Goal: Find specific page/section

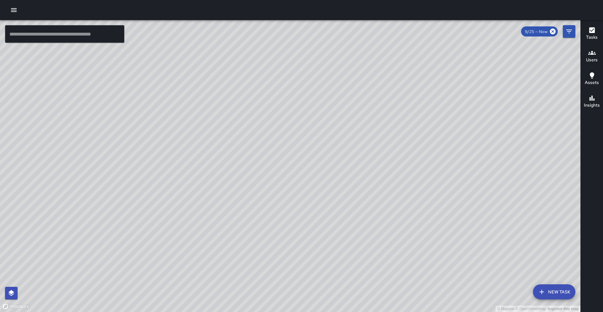
drag, startPoint x: 289, startPoint y: 177, endPoint x: 459, endPoint y: 224, distance: 176.2
click at [459, 224] on div "© Mapbox © OpenStreetMap Improve this map" at bounding box center [290, 166] width 581 height 292
drag, startPoint x: 301, startPoint y: 165, endPoint x: 325, endPoint y: 102, distance: 67.3
click at [325, 102] on div "© Mapbox © OpenStreetMap Improve this map" at bounding box center [290, 166] width 581 height 292
drag, startPoint x: 349, startPoint y: 217, endPoint x: 305, endPoint y: 32, distance: 190.1
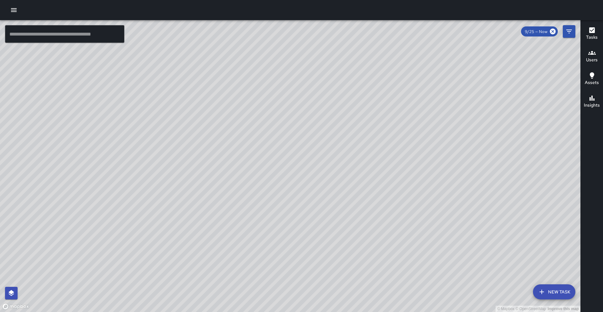
click at [305, 32] on div "© Mapbox © OpenStreetMap Improve this map" at bounding box center [290, 166] width 581 height 292
drag, startPoint x: 308, startPoint y: 126, endPoint x: 389, endPoint y: -19, distance: 166.3
click at [389, 0] on html "© Mapbox © OpenStreetMap Improve this map ​ New Task 9/25 — Now Map Layers Task…" at bounding box center [301, 156] width 603 height 312
drag, startPoint x: 217, startPoint y: 242, endPoint x: 336, endPoint y: 27, distance: 245.2
click at [336, 27] on div "© Mapbox © OpenStreetMap Improve this map" at bounding box center [290, 166] width 581 height 292
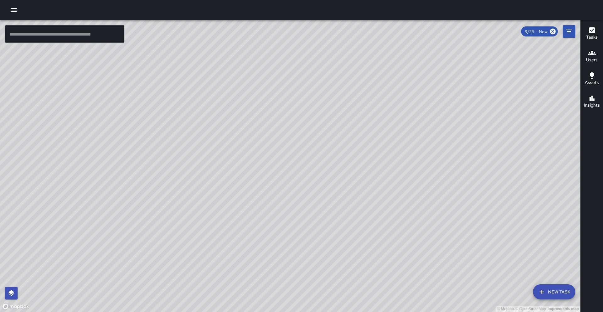
drag, startPoint x: 243, startPoint y: 91, endPoint x: 577, endPoint y: -28, distance: 354.2
click at [577, 0] on html "© Mapbox © OpenStreetMap Improve this map ​ New Task 9/25 — Now Map Layers Task…" at bounding box center [301, 156] width 603 height 312
drag, startPoint x: 480, startPoint y: 133, endPoint x: 313, endPoint y: 287, distance: 227.1
click at [286, 311] on div "© Mapbox © OpenStreetMap Improve this map" at bounding box center [290, 166] width 581 height 292
drag, startPoint x: 316, startPoint y: 153, endPoint x: 282, endPoint y: 242, distance: 95.5
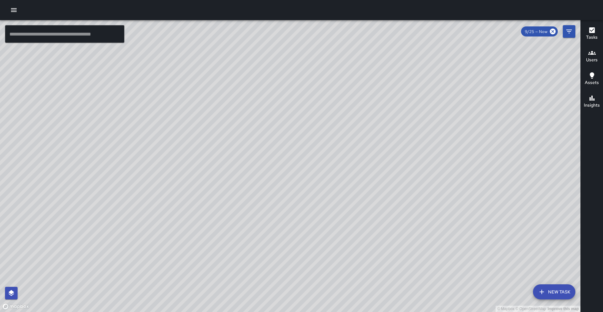
click at [226, 311] on div "© Mapbox © OpenStreetMap Improve this map" at bounding box center [290, 166] width 581 height 292
drag, startPoint x: 419, startPoint y: 96, endPoint x: 355, endPoint y: 311, distance: 225.0
click at [355, 311] on div "© Mapbox © OpenStreetMap Improve this map" at bounding box center [290, 166] width 581 height 292
drag, startPoint x: 405, startPoint y: 101, endPoint x: 327, endPoint y: 300, distance: 213.3
click at [327, 301] on div "© Mapbox © OpenStreetMap Improve this map" at bounding box center [290, 166] width 581 height 292
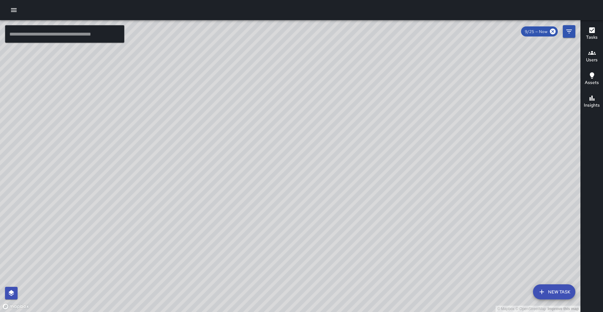
drag, startPoint x: 423, startPoint y: 142, endPoint x: 356, endPoint y: 191, distance: 83.2
click at [357, 191] on div "© Mapbox © OpenStreetMap Improve this map" at bounding box center [290, 166] width 581 height 292
drag, startPoint x: 433, startPoint y: 109, endPoint x: 409, endPoint y: 191, distance: 85.3
click at [405, 235] on div "© Mapbox © OpenStreetMap Improve this map" at bounding box center [290, 166] width 581 height 292
drag, startPoint x: 496, startPoint y: 221, endPoint x: 361, endPoint y: 310, distance: 161.2
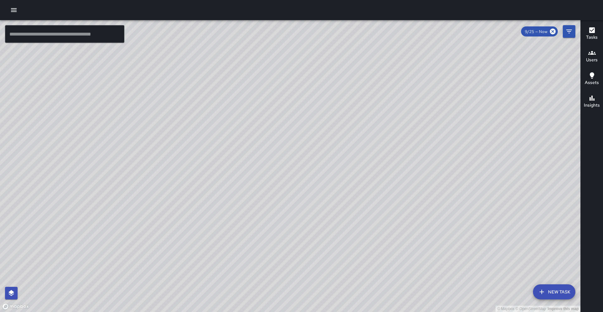
click at [360, 311] on div "© Mapbox © OpenStreetMap Improve this map" at bounding box center [290, 166] width 581 height 292
drag, startPoint x: 426, startPoint y: 156, endPoint x: 377, endPoint y: 311, distance: 162.6
click at [377, 311] on div "© Mapbox © OpenStreetMap Improve this map" at bounding box center [290, 166] width 581 height 292
drag, startPoint x: 396, startPoint y: 227, endPoint x: 366, endPoint y: 307, distance: 85.3
click at [366, 307] on div "© Mapbox © OpenStreetMap Improve this map" at bounding box center [290, 166] width 581 height 292
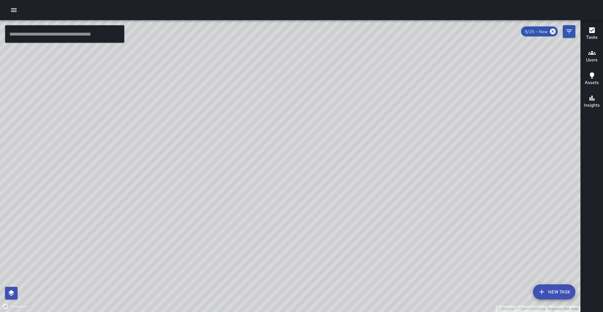
drag, startPoint x: 386, startPoint y: 147, endPoint x: 348, endPoint y: 254, distance: 112.9
click at [348, 254] on div "© Mapbox © OpenStreetMap Improve this map" at bounding box center [290, 166] width 581 height 292
drag, startPoint x: 388, startPoint y: 184, endPoint x: 47, endPoint y: -28, distance: 401.3
click at [47, 0] on html "© Mapbox © OpenStreetMap Improve this map ​ New Task 9/25 — Now Map Layers Task…" at bounding box center [301, 156] width 603 height 312
drag, startPoint x: 246, startPoint y: 129, endPoint x: 268, endPoint y: 79, distance: 54.6
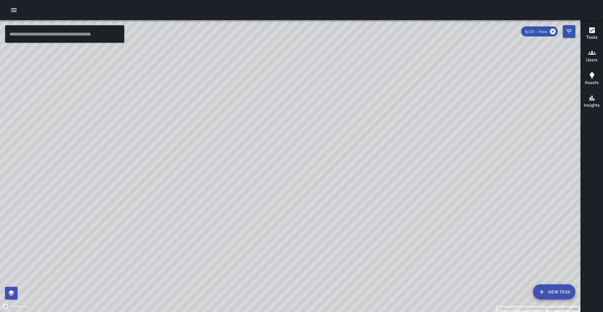
click at [268, 79] on div "© Mapbox © OpenStreetMap Improve this map" at bounding box center [290, 166] width 581 height 292
drag, startPoint x: 265, startPoint y: 134, endPoint x: 257, endPoint y: 84, distance: 50.5
click at [257, 84] on div "© Mapbox © OpenStreetMap Improve this map" at bounding box center [290, 166] width 581 height 292
drag, startPoint x: 114, startPoint y: 118, endPoint x: 157, endPoint y: 226, distance: 116.1
click at [157, 226] on div "© Mapbox © OpenStreetMap Improve this map" at bounding box center [290, 166] width 581 height 292
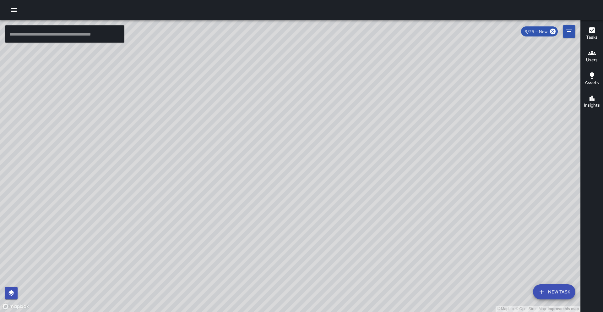
drag, startPoint x: 162, startPoint y: 268, endPoint x: 241, endPoint y: 38, distance: 242.8
click at [241, 38] on div "© Mapbox © OpenStreetMap Improve this map" at bounding box center [290, 166] width 581 height 292
drag, startPoint x: 267, startPoint y: 181, endPoint x: 280, endPoint y: 75, distance: 107.1
click at [280, 75] on div "© Mapbox © OpenStreetMap Improve this map" at bounding box center [290, 166] width 581 height 292
drag, startPoint x: 315, startPoint y: 239, endPoint x: 413, endPoint y: 43, distance: 218.4
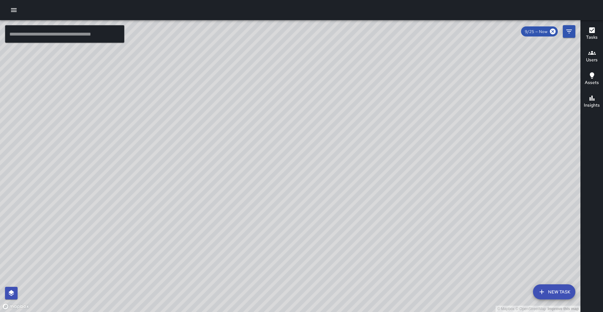
click at [413, 43] on div "© Mapbox © OpenStreetMap Improve this map" at bounding box center [290, 166] width 581 height 292
drag, startPoint x: 255, startPoint y: 244, endPoint x: 389, endPoint y: 272, distance: 137.0
click at [389, 272] on div "© Mapbox © OpenStreetMap Improve this map" at bounding box center [290, 166] width 581 height 292
drag, startPoint x: 256, startPoint y: 201, endPoint x: 201, endPoint y: 310, distance: 121.4
click at [200, 310] on div "© Mapbox © OpenStreetMap Improve this map" at bounding box center [290, 166] width 581 height 292
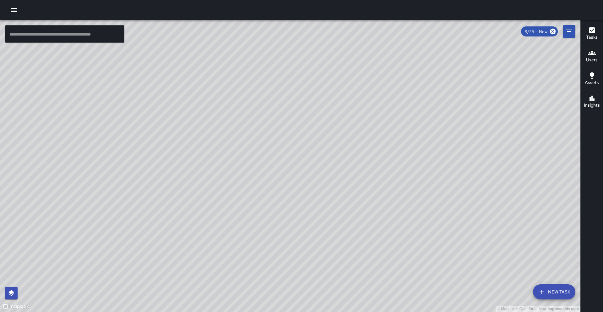
click at [41, 36] on input "text" at bounding box center [64, 34] width 119 height 18
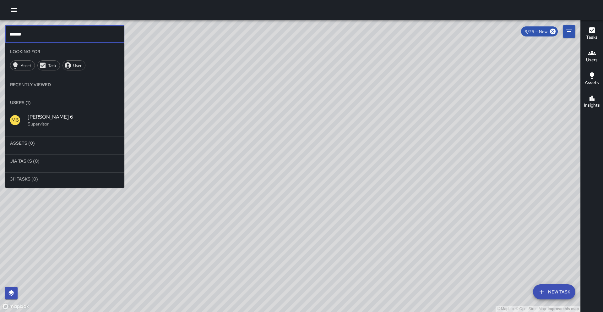
click at [47, 118] on span "[PERSON_NAME] 6" at bounding box center [74, 117] width 92 height 8
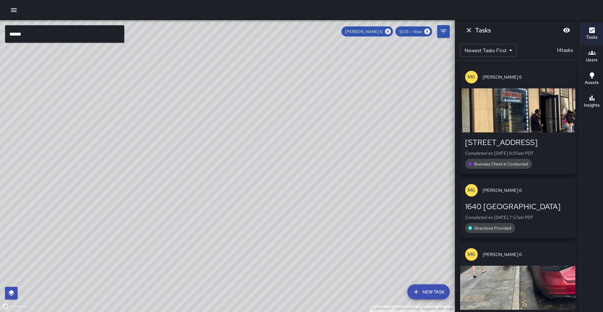
drag, startPoint x: 364, startPoint y: 260, endPoint x: 332, endPoint y: 181, distance: 85.7
click at [331, 182] on div "© Mapbox © OpenStreetMap Improve this map" at bounding box center [227, 166] width 455 height 292
drag, startPoint x: 242, startPoint y: 70, endPoint x: 255, endPoint y: 110, distance: 42.7
click at [255, 110] on div "© Mapbox © OpenStreetMap Improve this map" at bounding box center [227, 166] width 455 height 292
drag, startPoint x: 222, startPoint y: 185, endPoint x: 312, endPoint y: 110, distance: 117.4
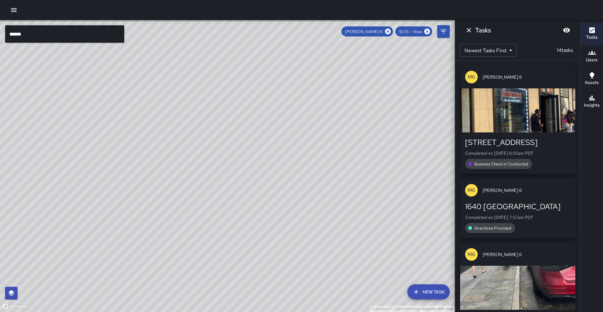
click at [312, 110] on div "© Mapbox © OpenStreetMap Improve this map" at bounding box center [227, 166] width 455 height 292
drag, startPoint x: 145, startPoint y: 218, endPoint x: 241, endPoint y: -3, distance: 240.1
click at [241, 0] on html "© Mapbox © OpenStreetMap Improve this map ****** ​ New Task [PERSON_NAME] 6 9/2…" at bounding box center [301, 156] width 603 height 312
click at [41, 35] on input "******" at bounding box center [64, 34] width 119 height 18
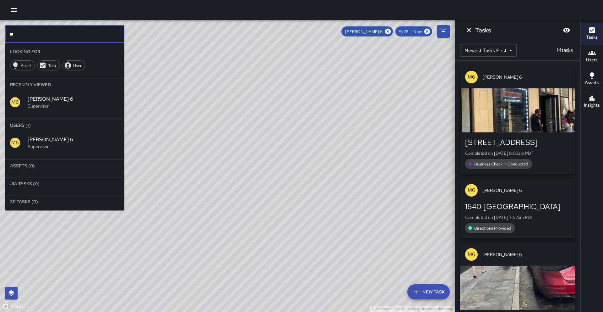
type input "*"
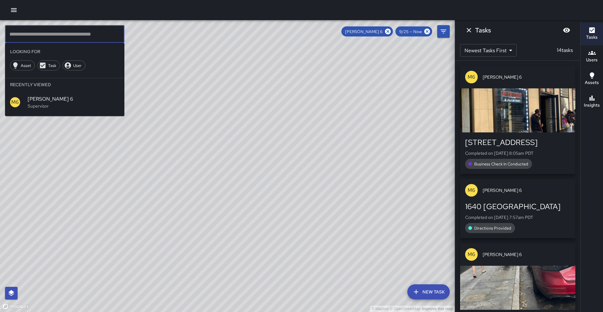
click at [181, 122] on div "© Mapbox © OpenStreetMap Improve this map" at bounding box center [227, 166] width 455 height 292
